Goal: Information Seeking & Learning: Check status

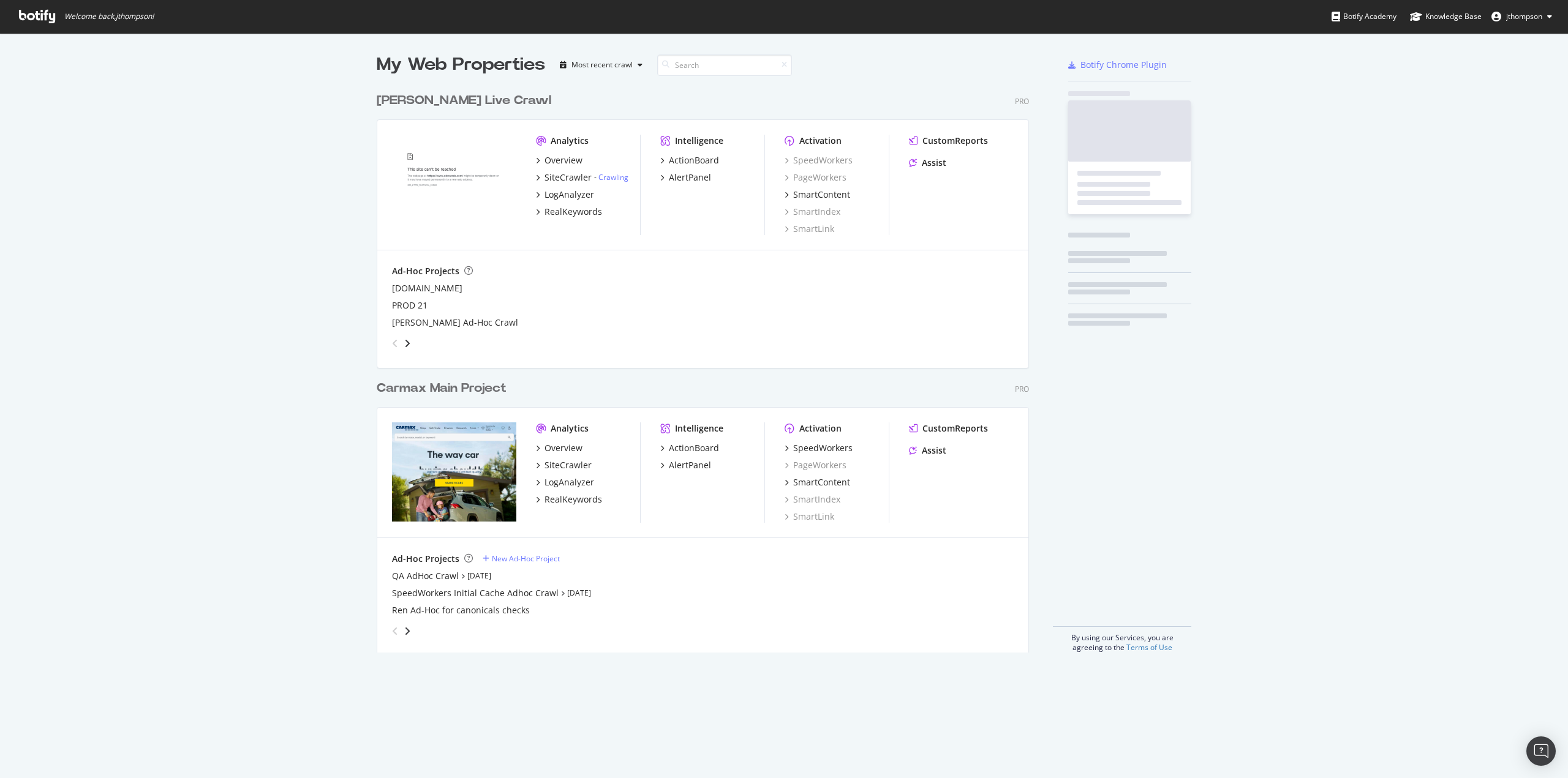
scroll to position [566, 653]
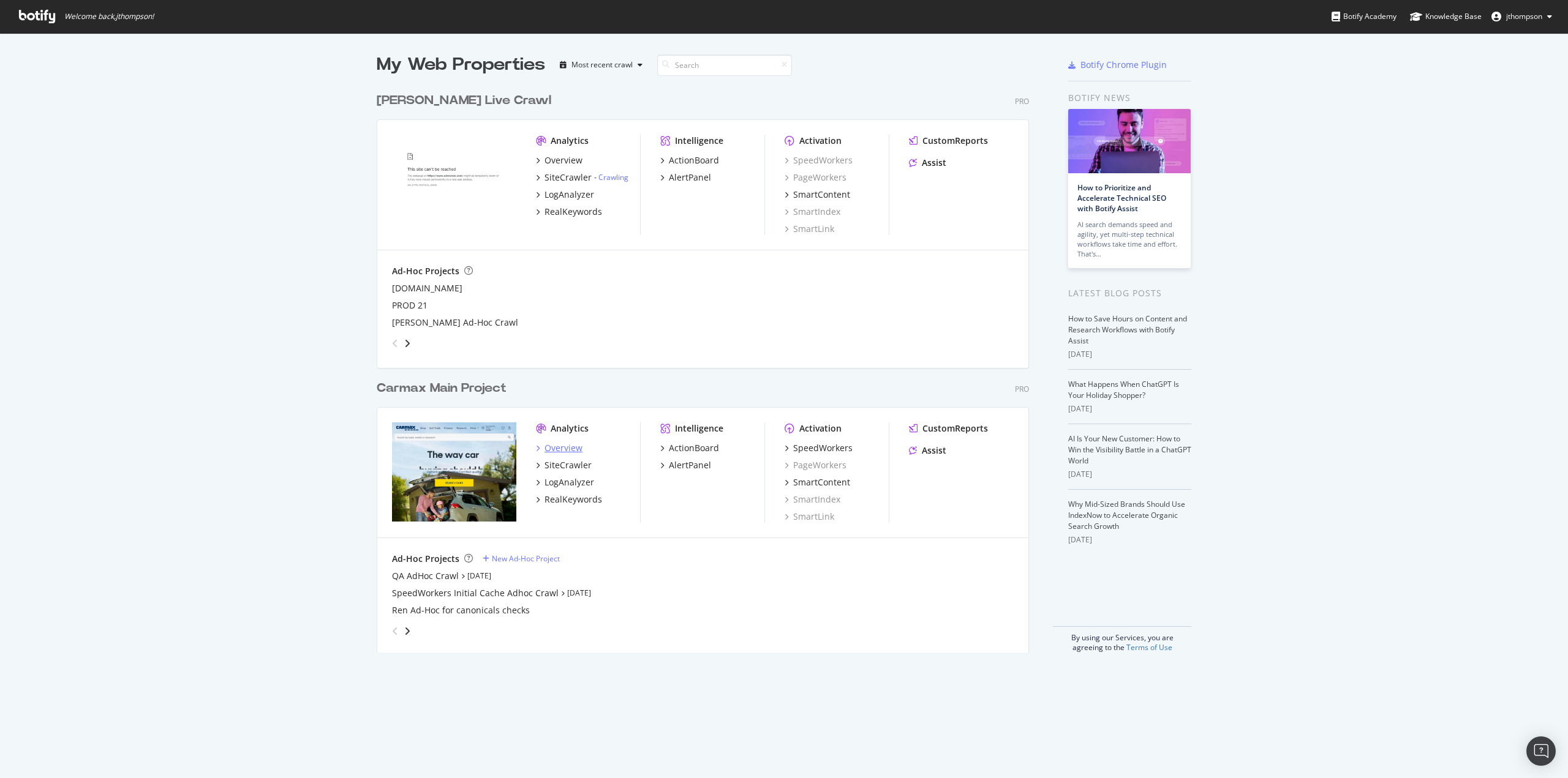
click at [559, 449] on div "Overview" at bounding box center [564, 448] width 38 height 12
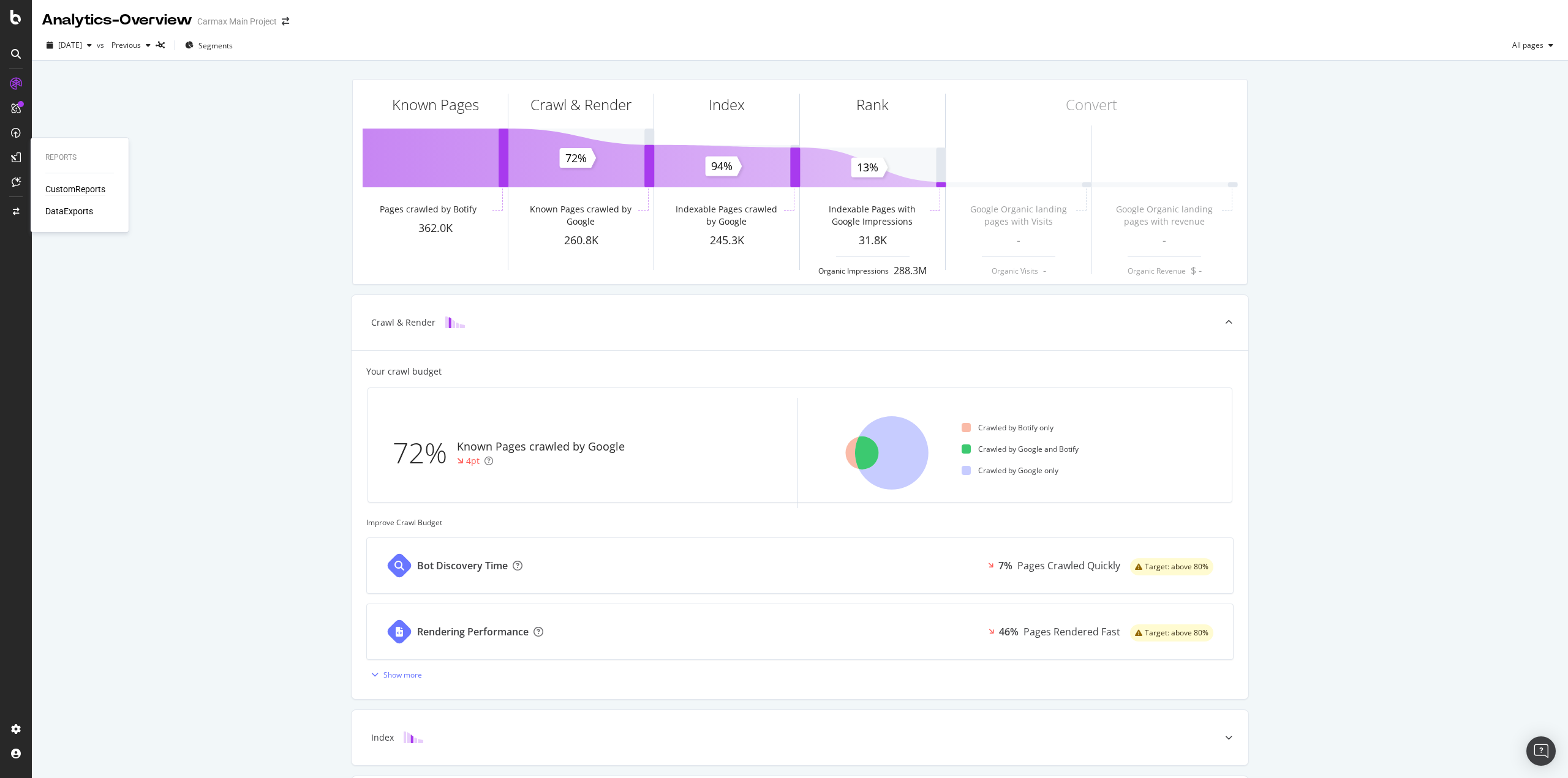
click at [61, 192] on div "CustomReports" at bounding box center [75, 188] width 60 height 12
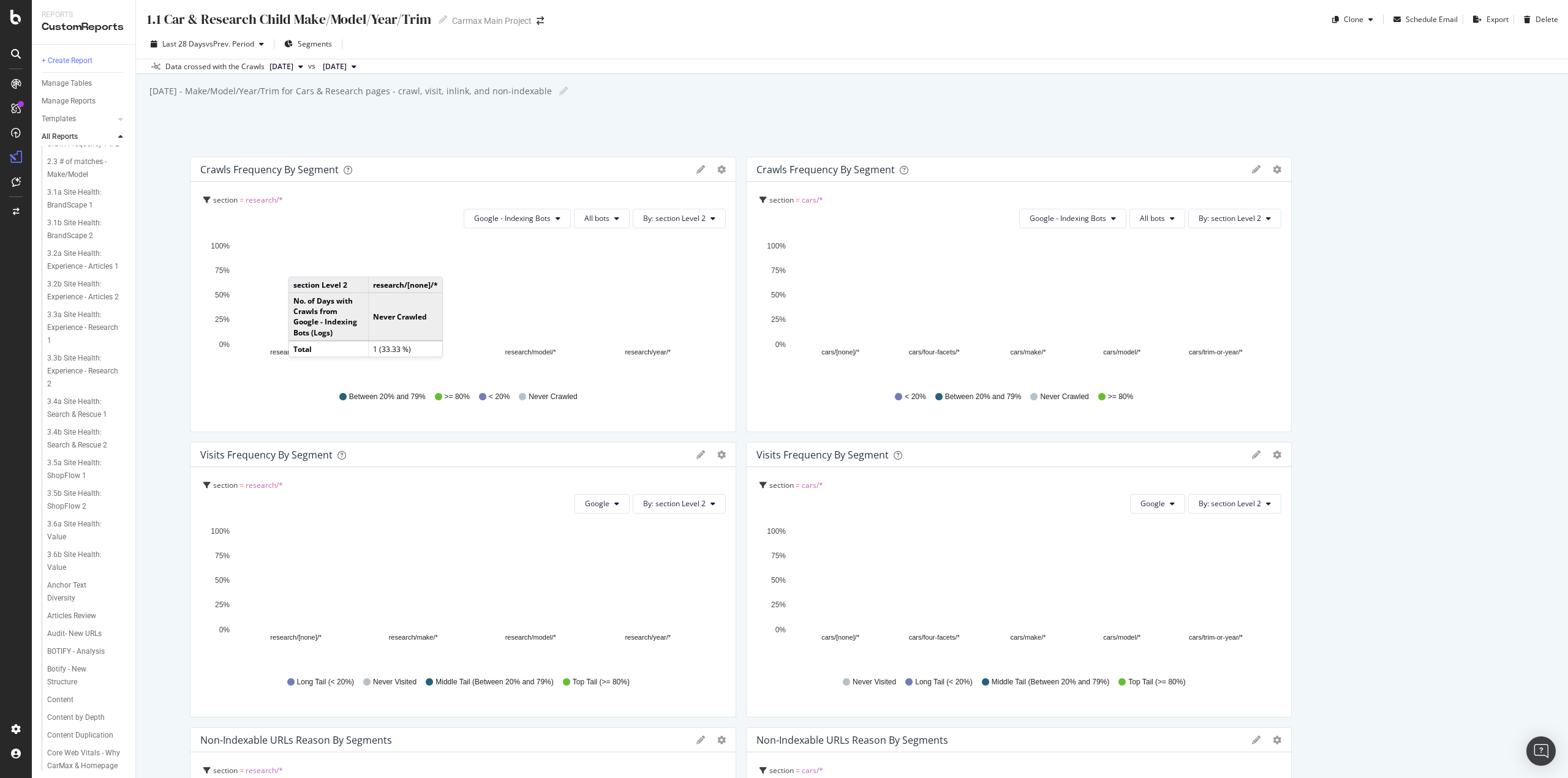
scroll to position [184, 0]
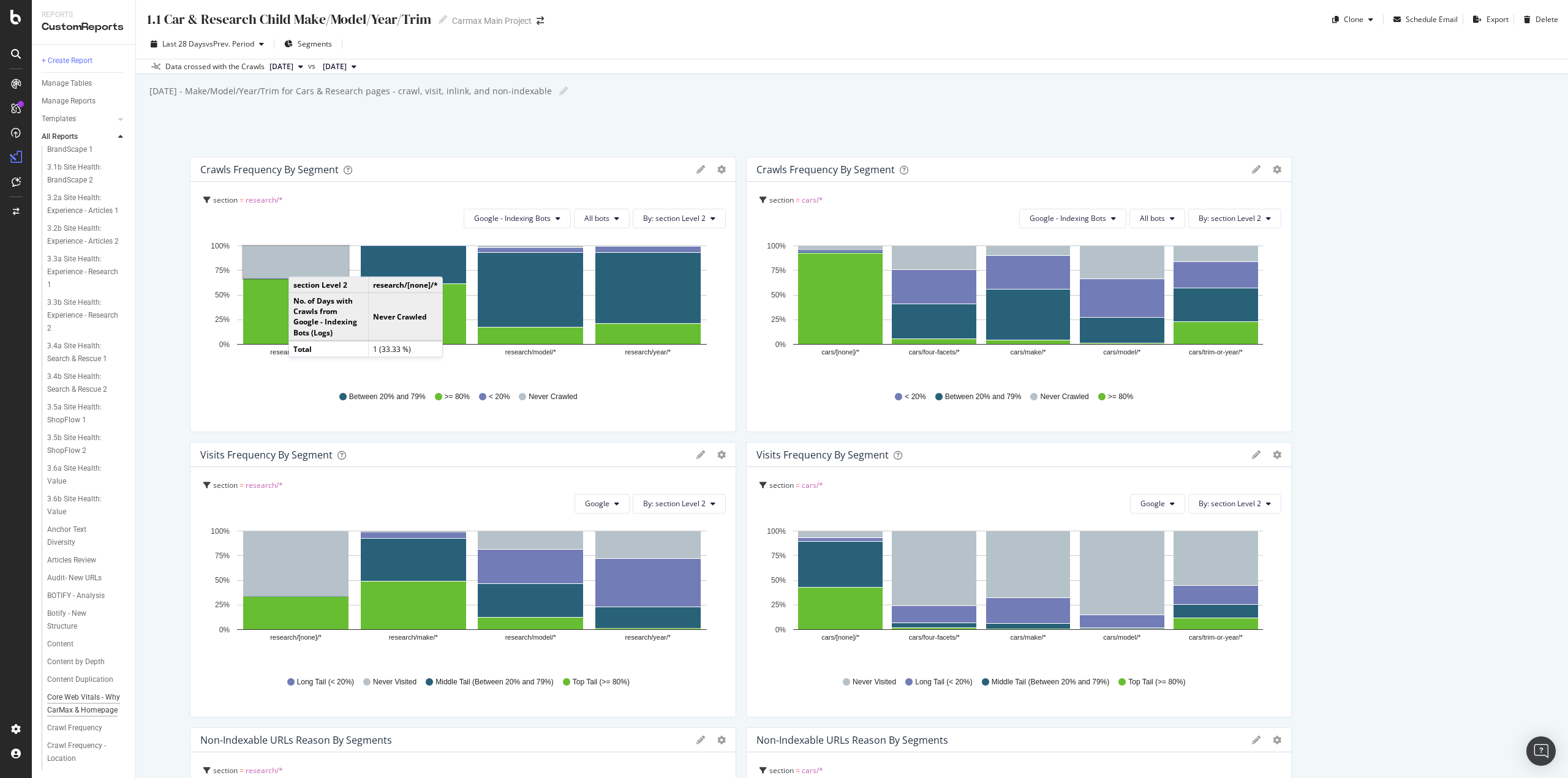
click at [68, 717] on div "Core Web Vitals - Why CarMax & Homepage" at bounding box center [84, 704] width 74 height 25
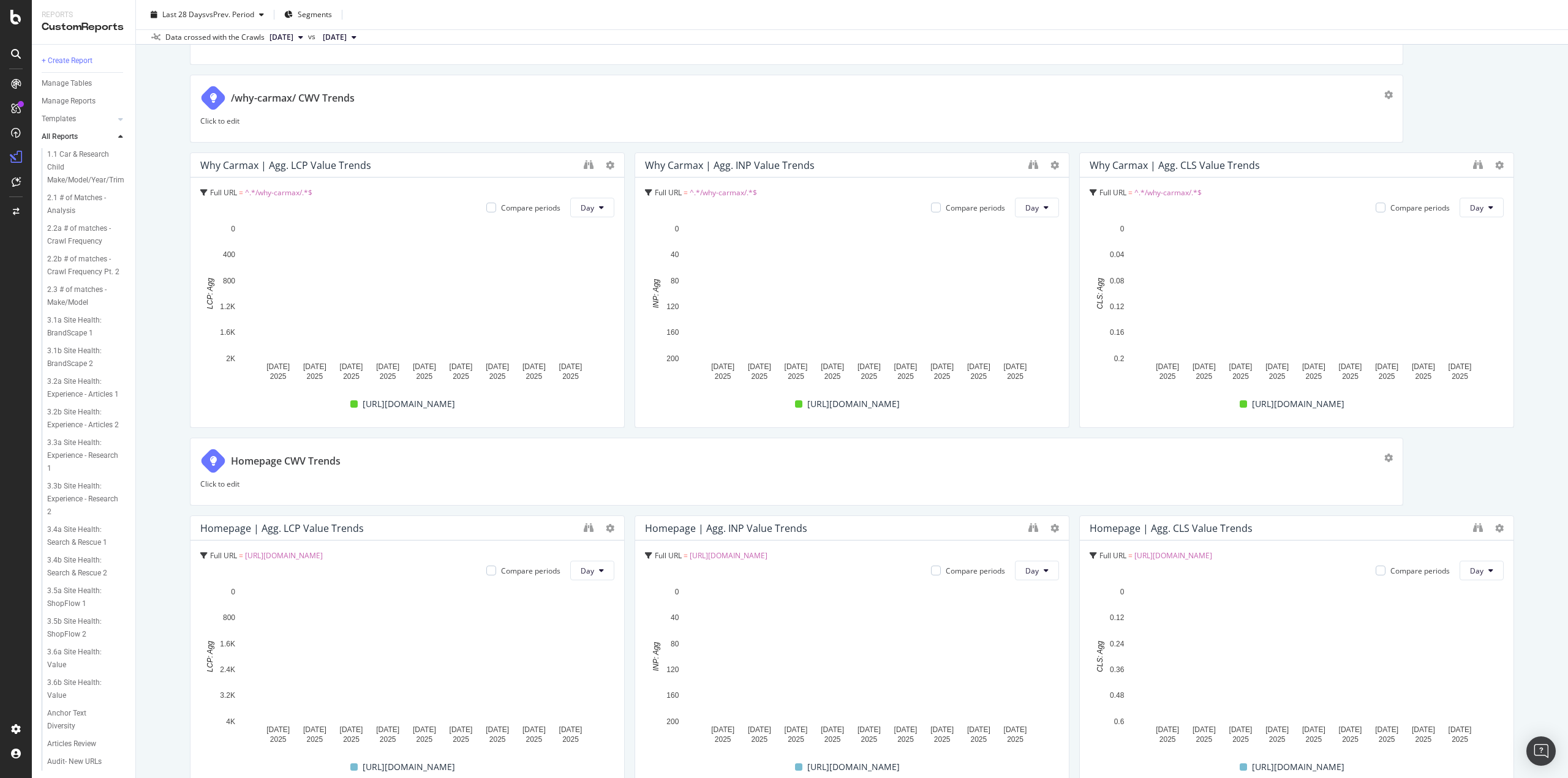
scroll to position [429, 0]
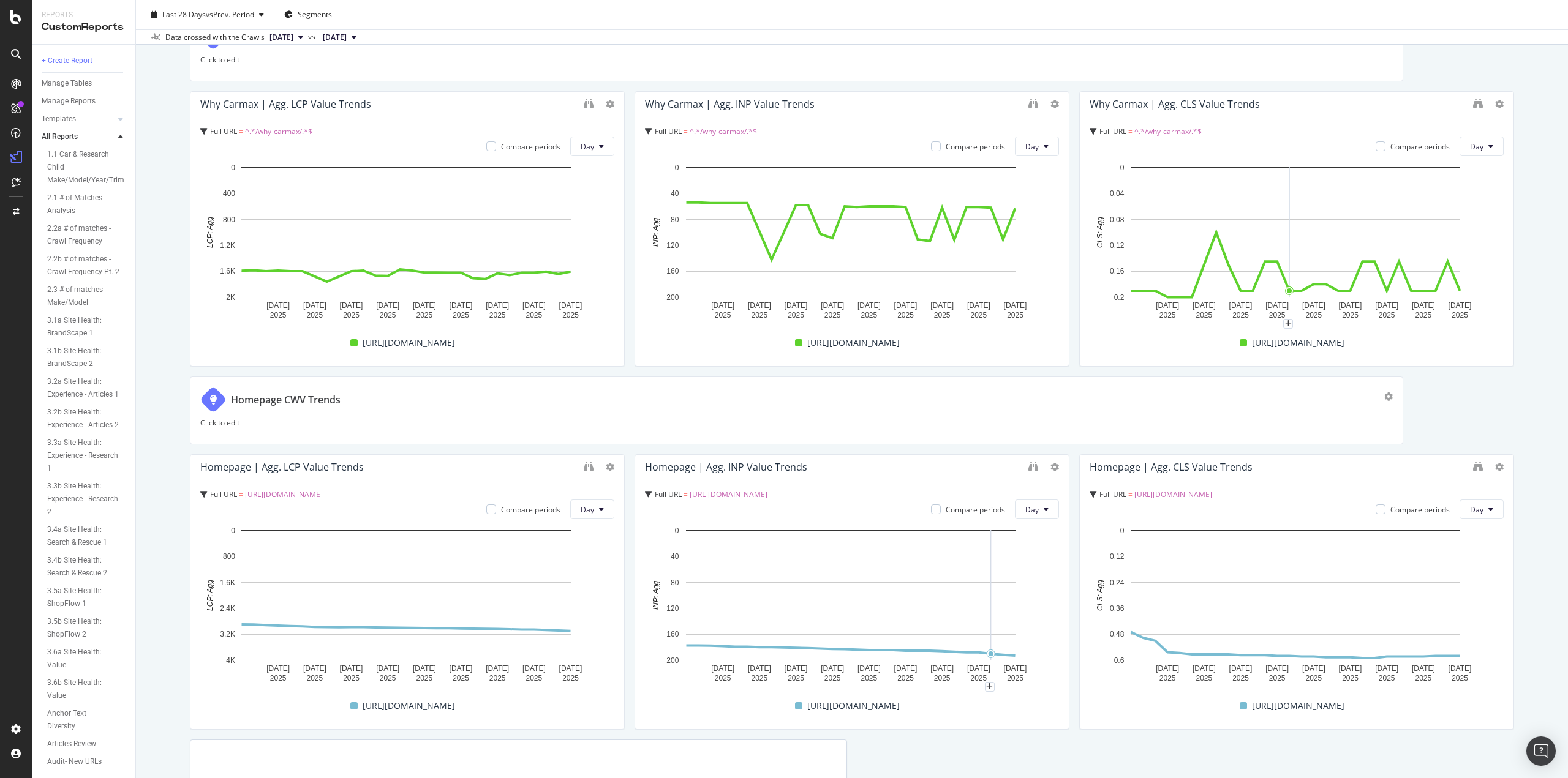
drag, startPoint x: 1528, startPoint y: 70, endPoint x: 1348, endPoint y: 8, distance: 190.4
click at [1530, 66] on div "Core Web Vitals - Why CarMax & Homepage Core Web Vitals - Why CarMax & Homepage…" at bounding box center [852, 389] width 1433 height 778
click at [1516, 431] on div "Core Web Vitals - Why CarMax & Homepage Core Web Vitals - Why CarMax & Homepage…" at bounding box center [852, 389] width 1433 height 778
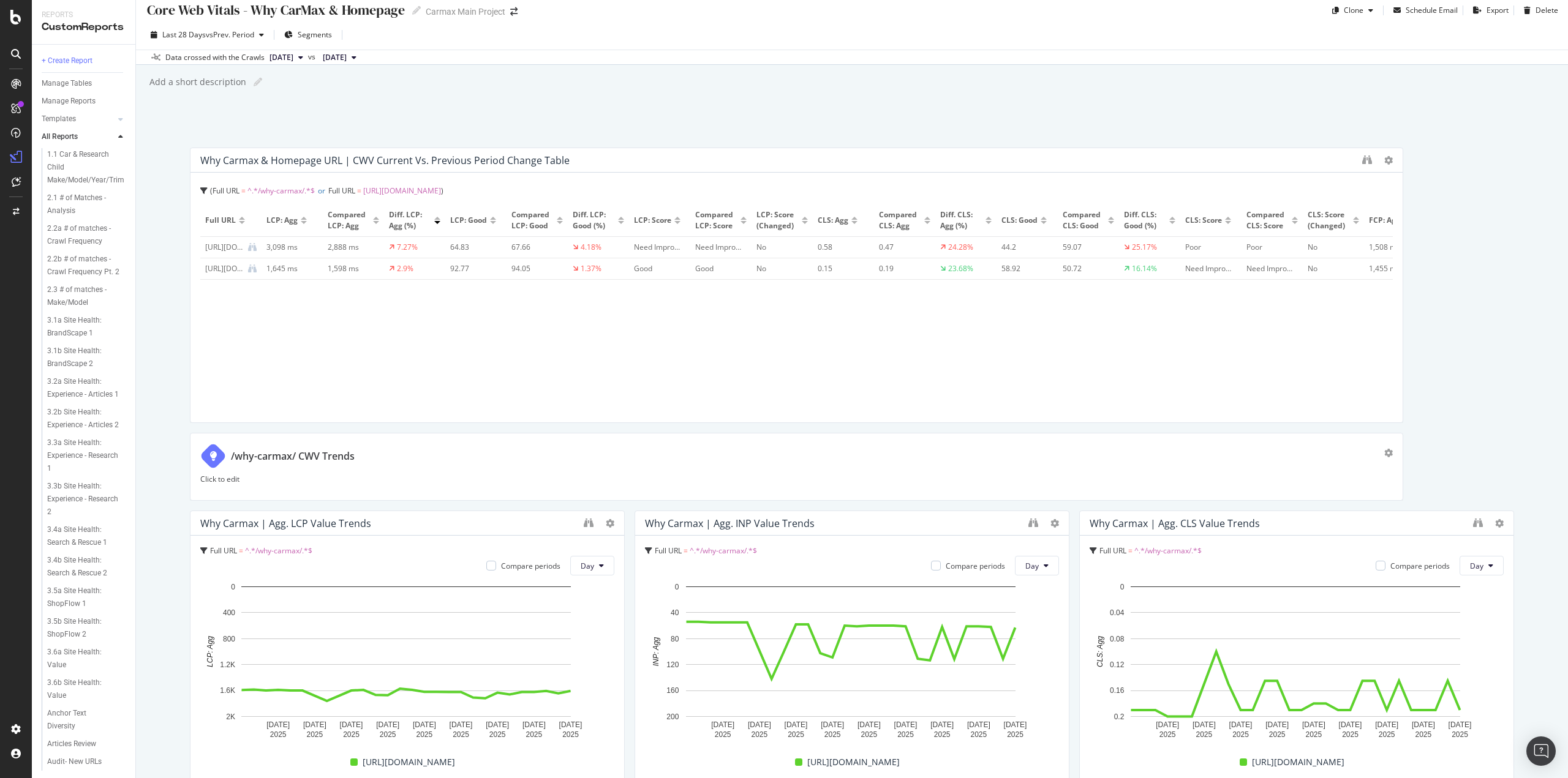
scroll to position [0, 0]
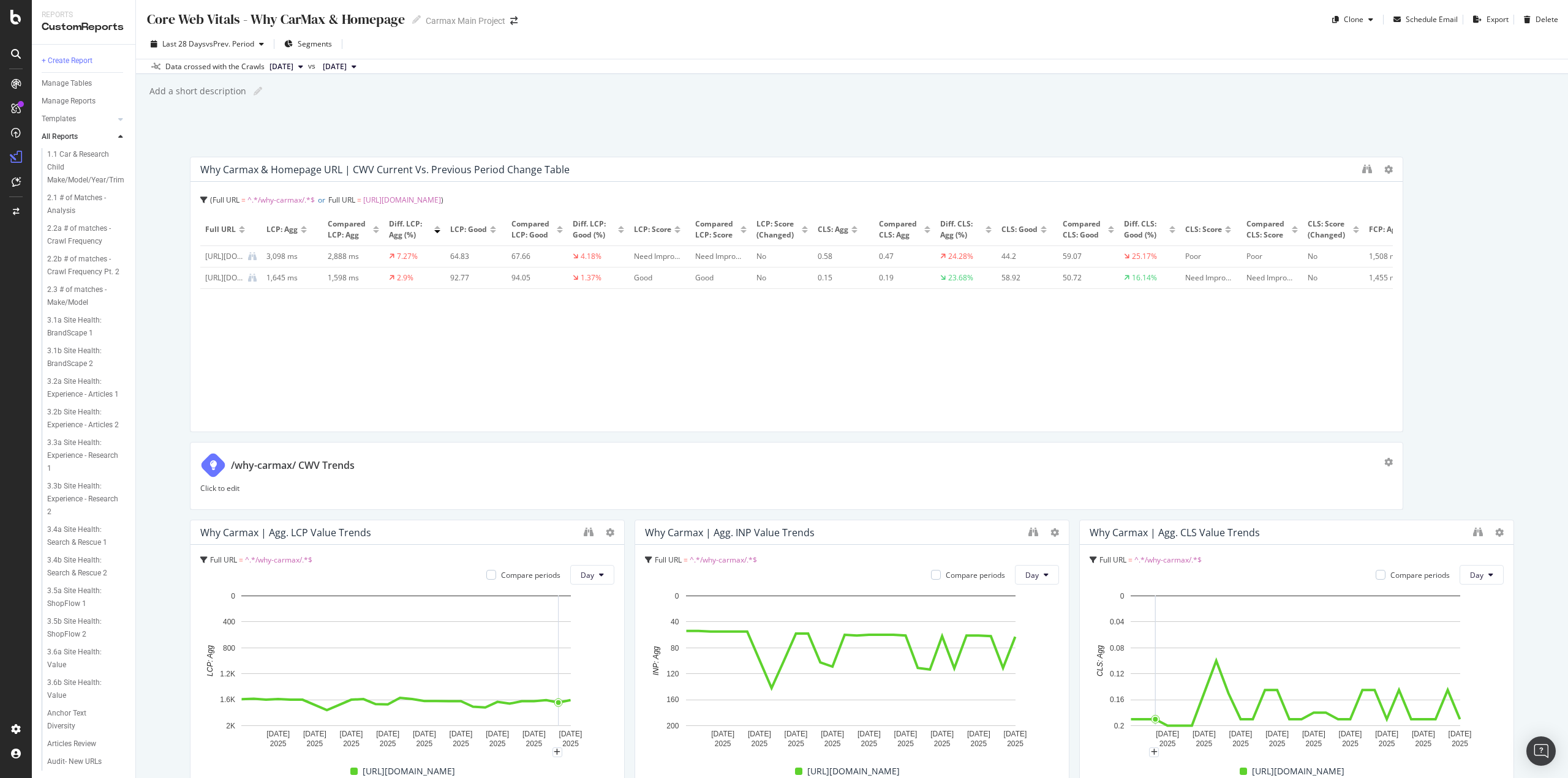
click at [1487, 393] on div "Why Carmax & Homepage URL | CWV Current vs. Previous Period Change Table Full U…" at bounding box center [852, 784] width 1325 height 1256
